Goal: Check status: Check status

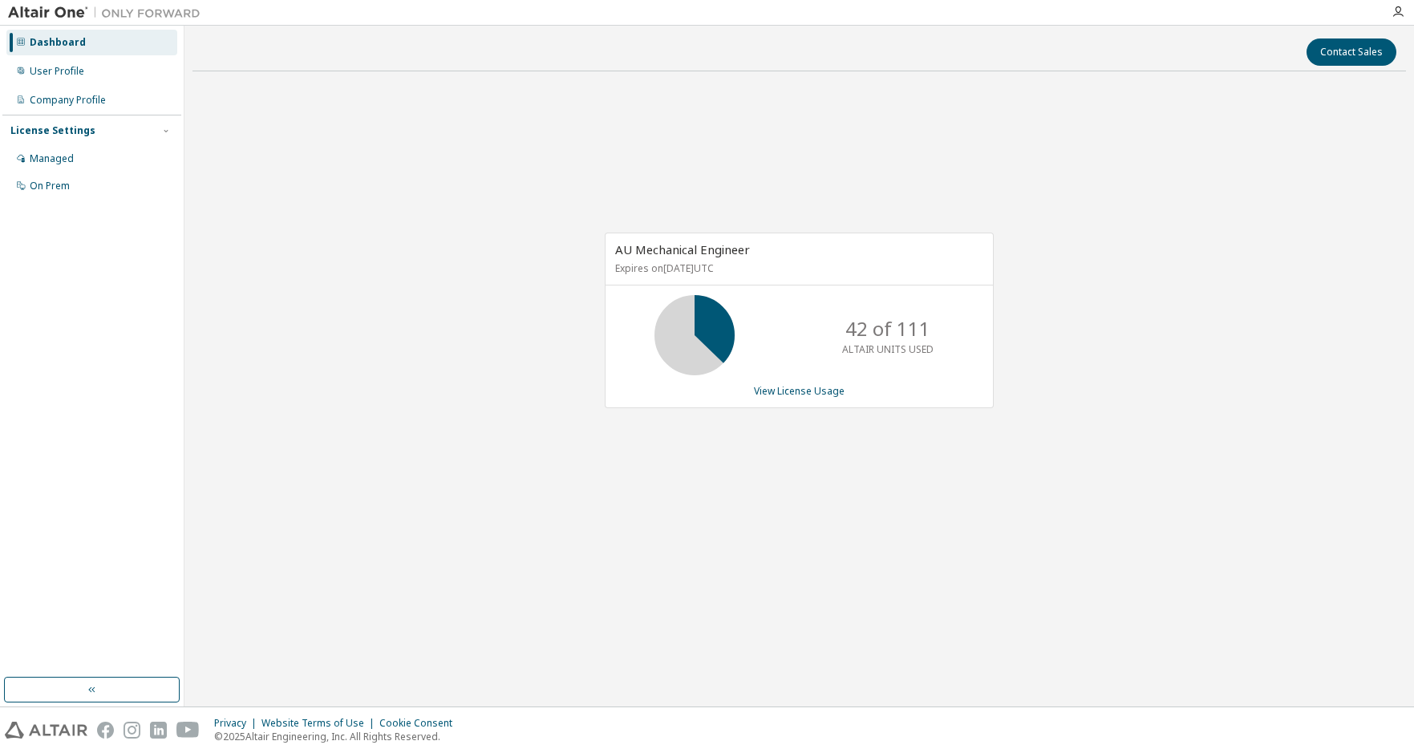
click at [809, 391] on link "View License Usage" at bounding box center [799, 391] width 91 height 14
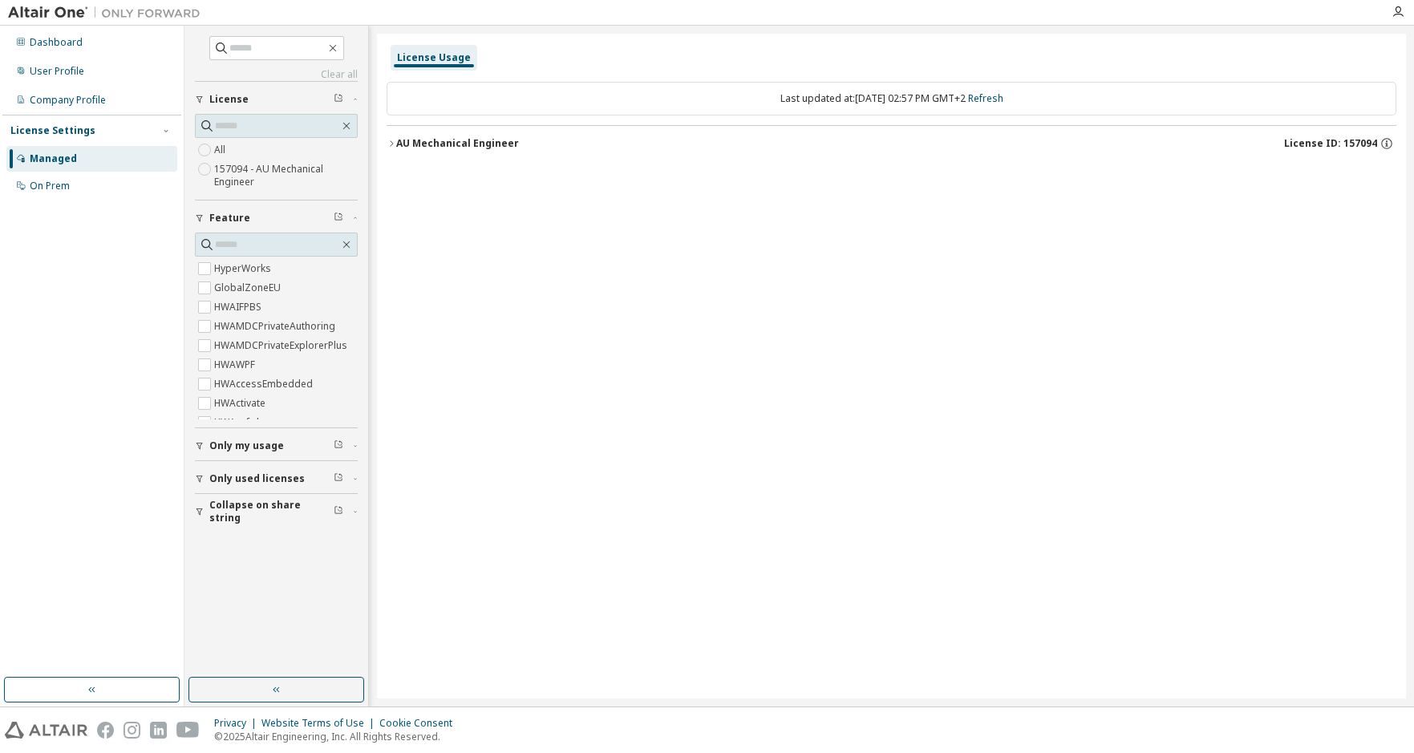
click at [424, 144] on div "AU Mechanical Engineer" at bounding box center [457, 143] width 123 height 13
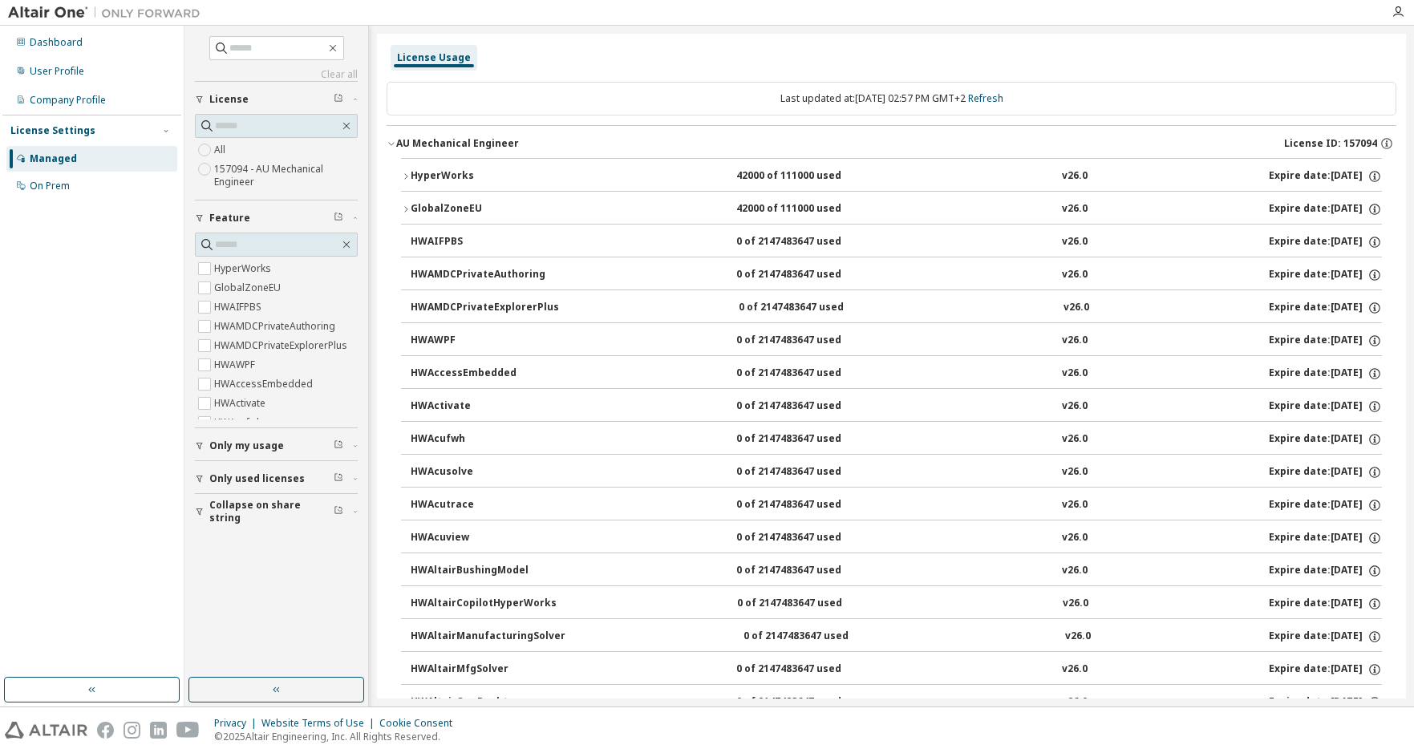
click at [221, 444] on span "Only my usage" at bounding box center [246, 446] width 75 height 13
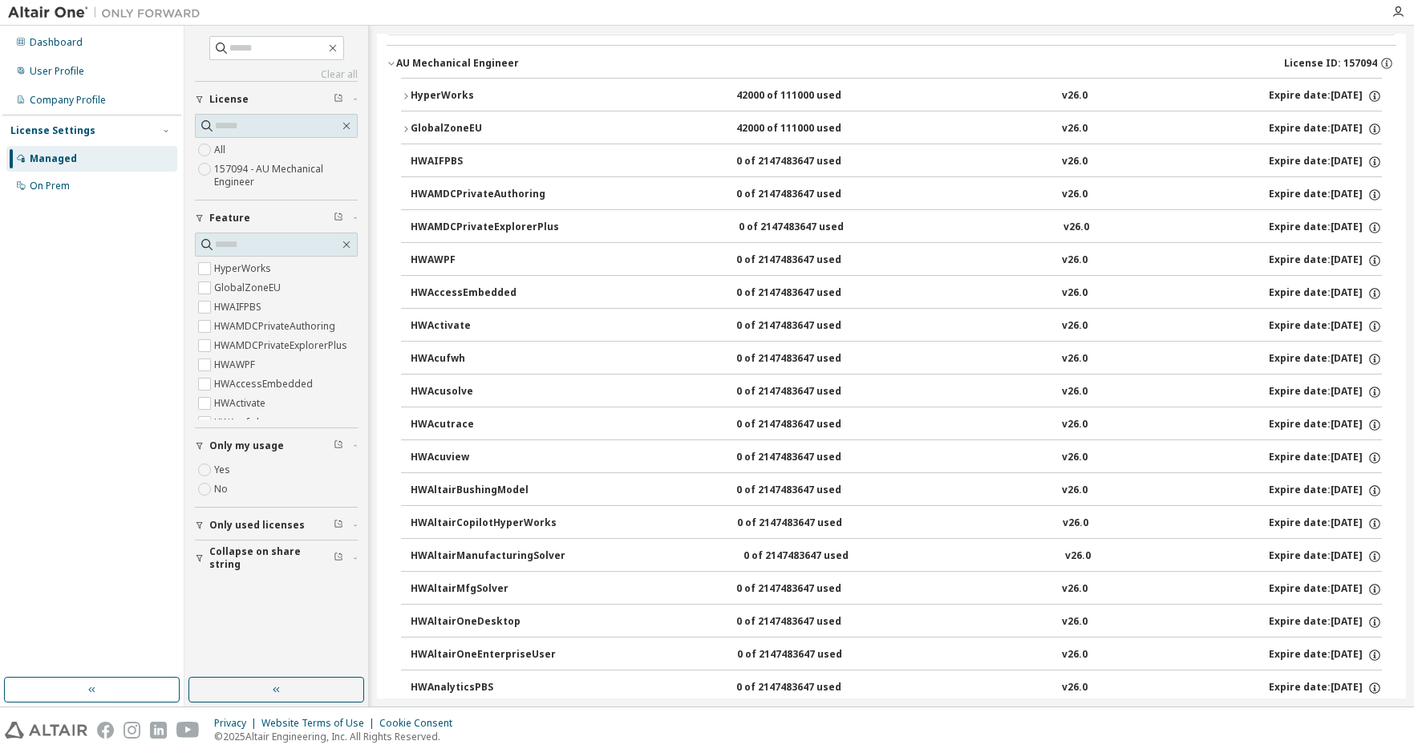
click at [404, 96] on icon "button" at bounding box center [406, 96] width 10 height 10
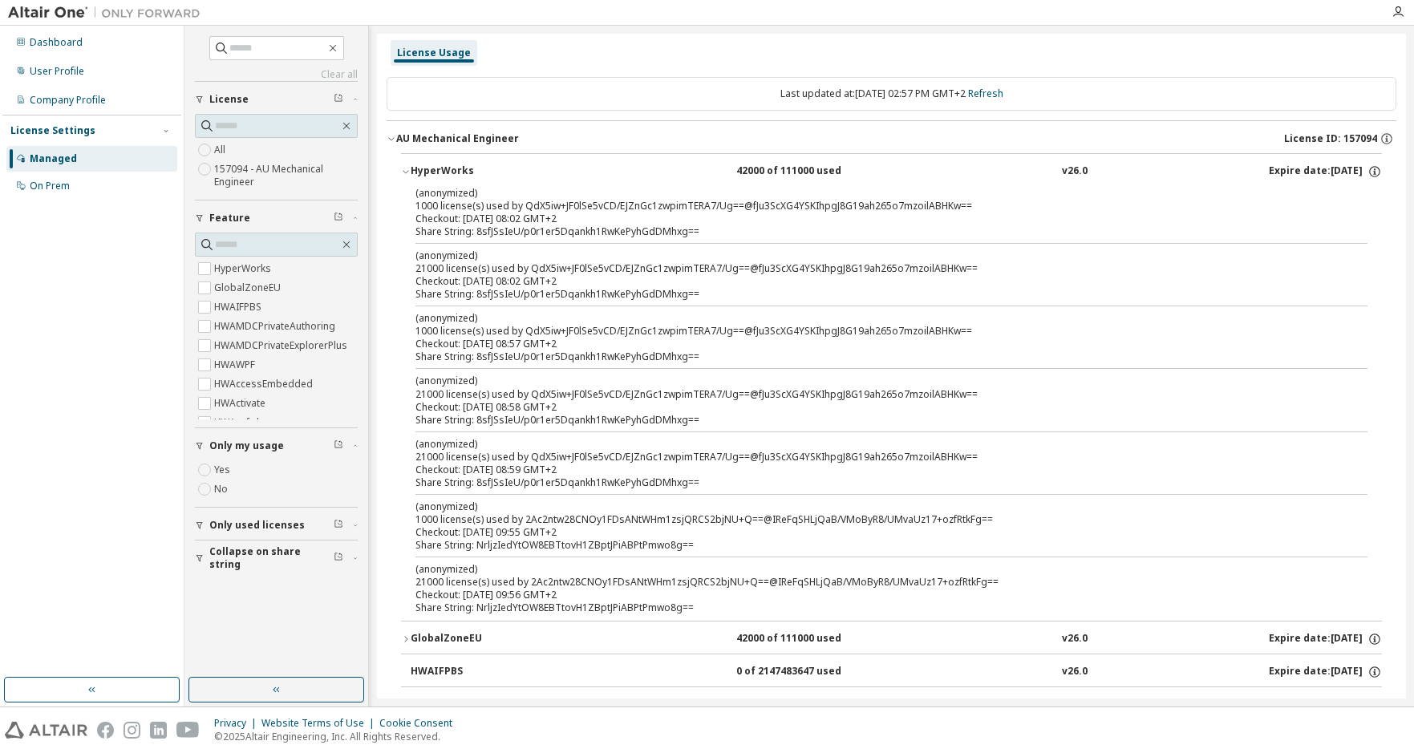
scroll to position [0, 0]
